Goal: Information Seeking & Learning: Learn about a topic

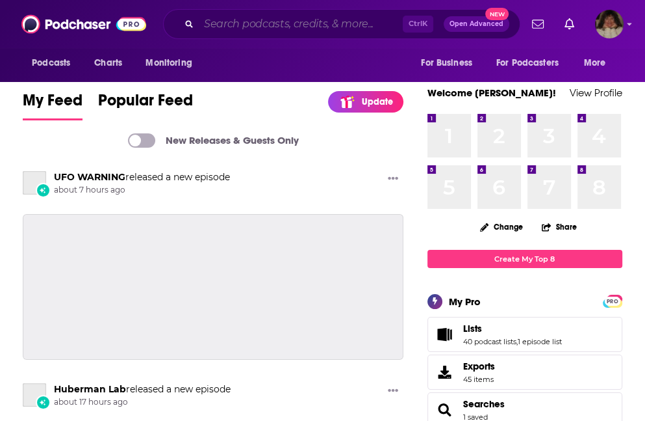
click at [322, 21] on input "Search podcasts, credits, & more..." at bounding box center [301, 24] width 204 height 21
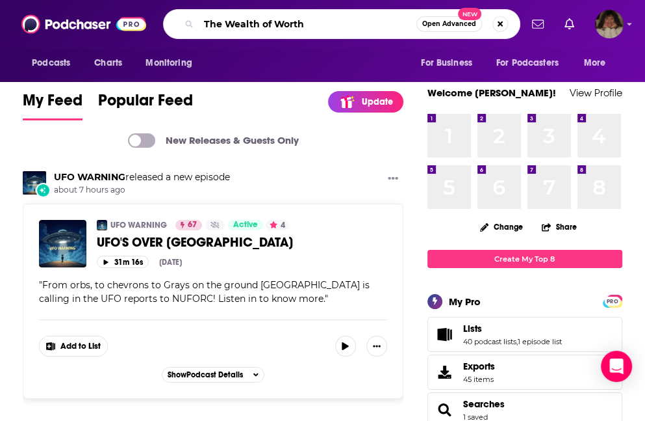
type input "The Wealth of Worth"
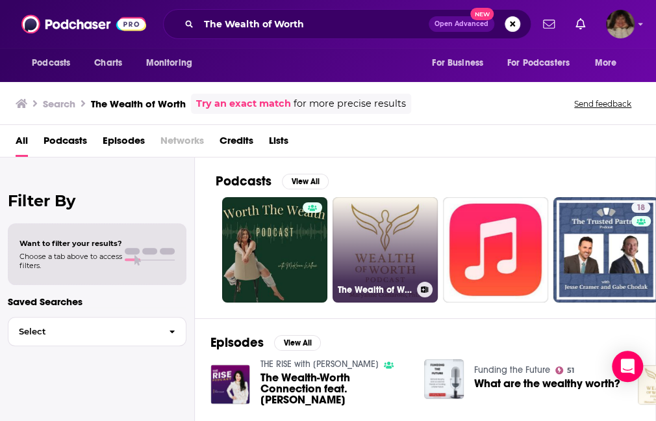
click at [400, 242] on link "The Wealth of Worth–Where power gets personal!" at bounding box center [385, 249] width 105 height 105
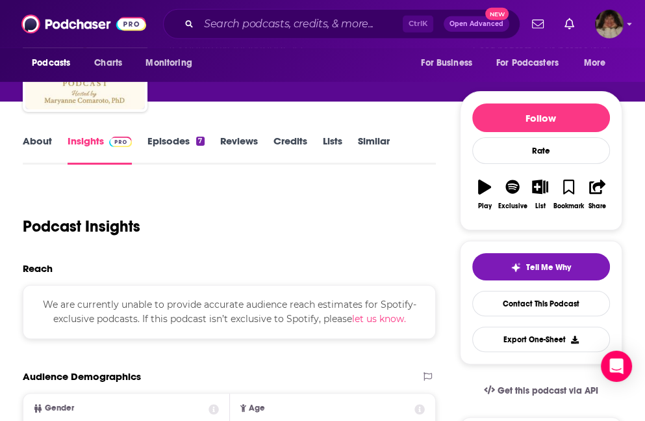
scroll to position [103, 0]
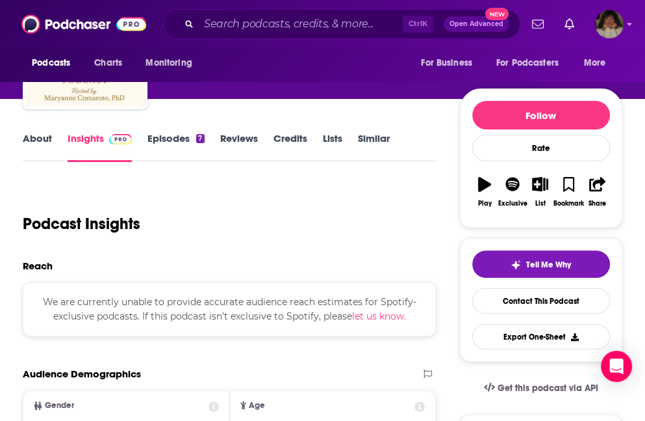
click at [42, 138] on link "About" at bounding box center [37, 147] width 29 height 30
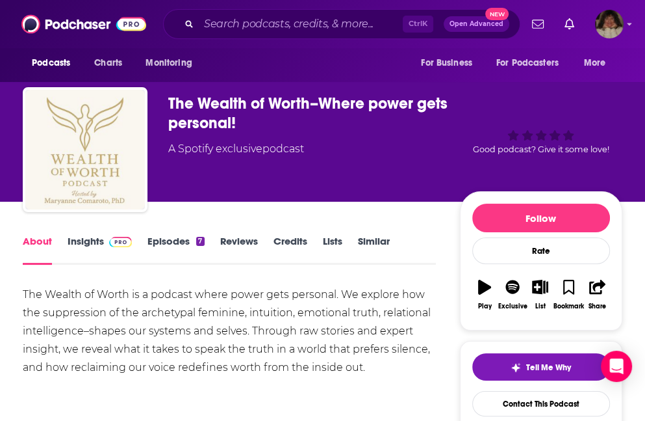
click at [42, 138] on img "The Wealth of Worth–Where power gets personal!" at bounding box center [85, 150] width 120 height 120
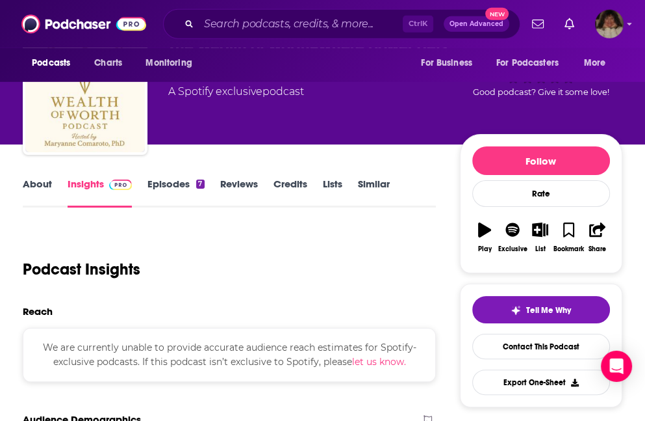
scroll to position [45, 0]
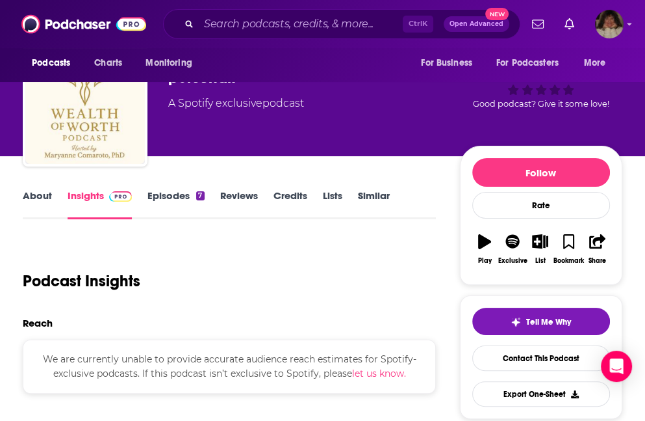
click at [160, 194] on link "Episodes 7" at bounding box center [176, 204] width 57 height 30
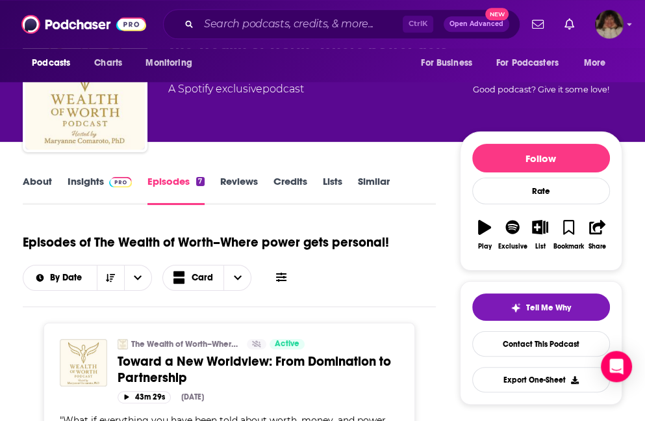
scroll to position [57, 0]
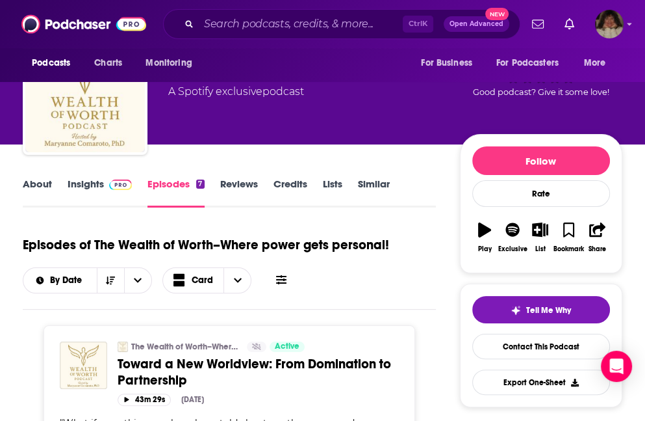
click at [81, 183] on link "Insights" at bounding box center [100, 192] width 64 height 30
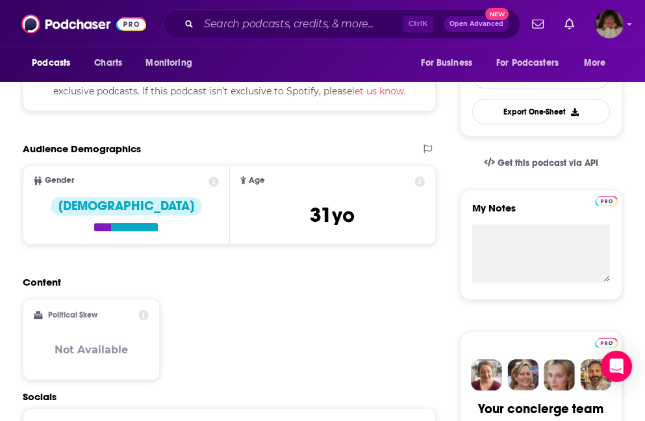
scroll to position [331, 0]
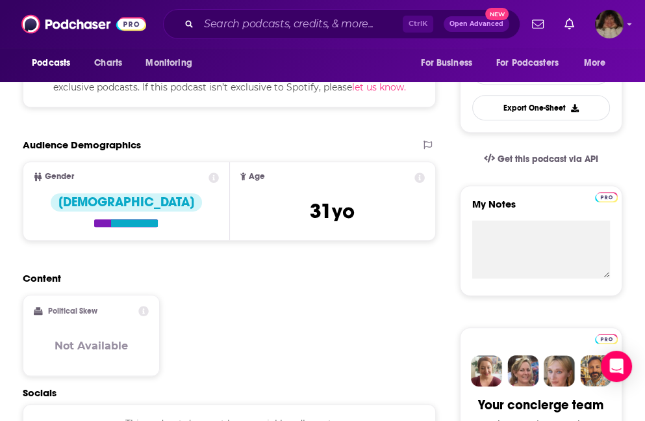
click at [214, 149] on div "Audience Demographics" at bounding box center [216, 144] width 387 height 12
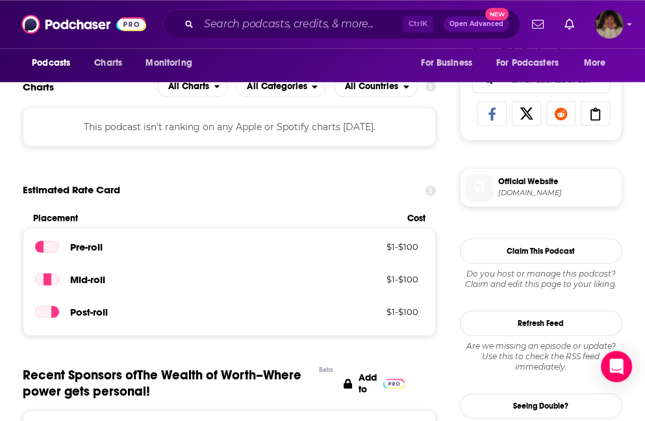
scroll to position [835, 0]
